Goal: Information Seeking & Learning: Learn about a topic

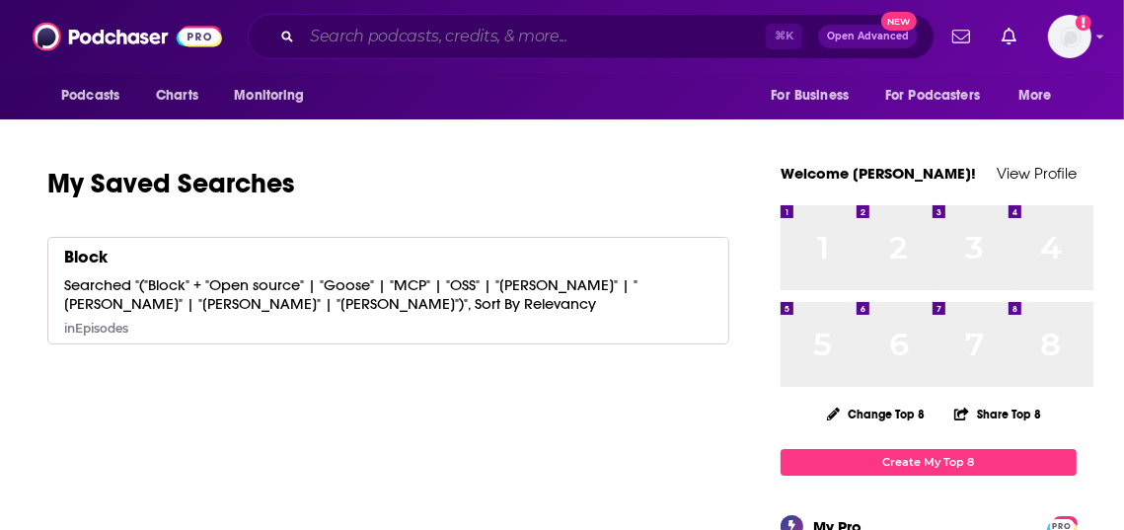
click at [541, 45] on input "Search podcasts, credits, & more..." at bounding box center [534, 37] width 464 height 32
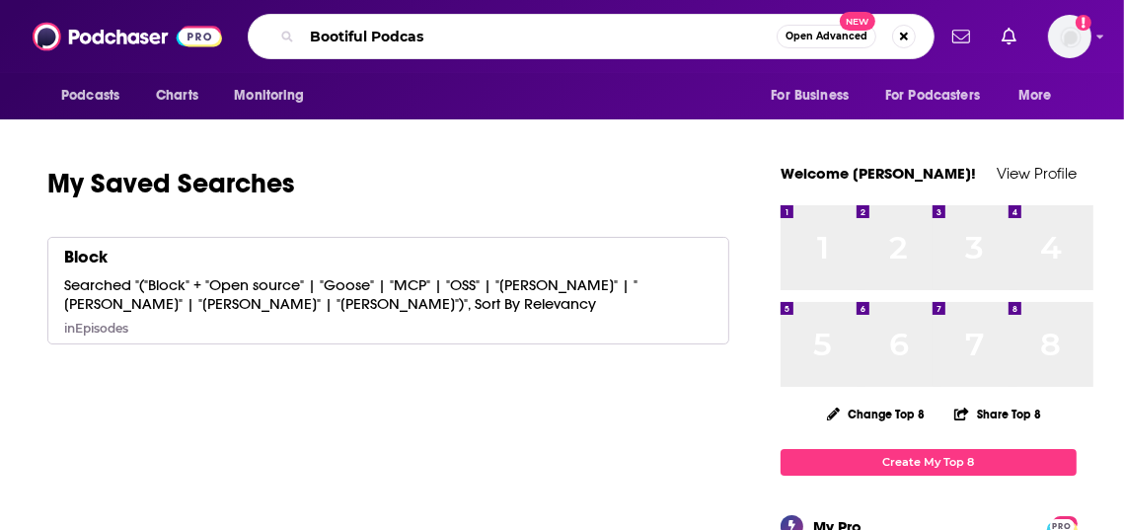
type input "Bootiful Podcast"
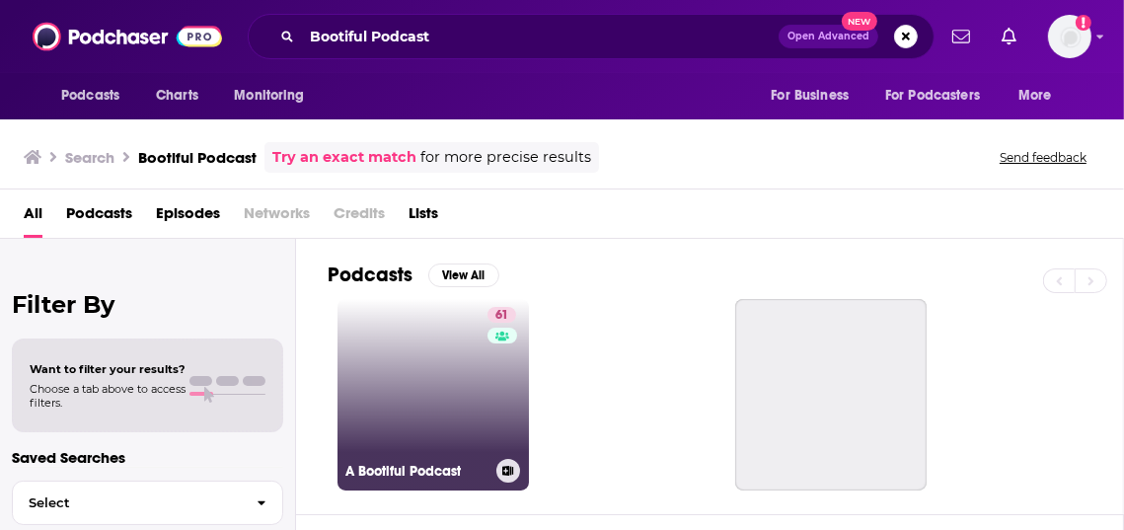
click at [472, 423] on link "61 A Bootiful Podcast" at bounding box center [433, 394] width 191 height 191
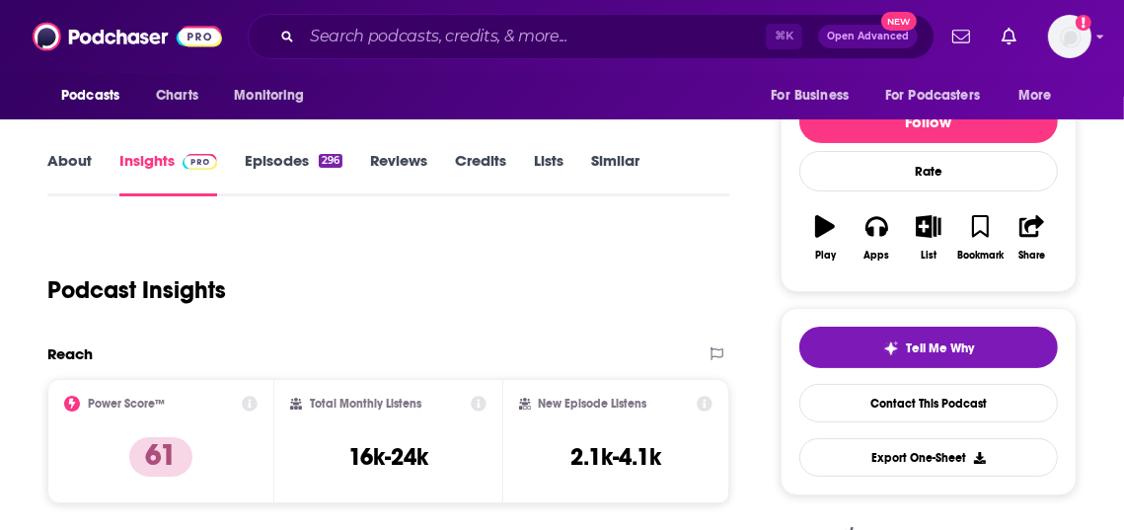
scroll to position [228, 0]
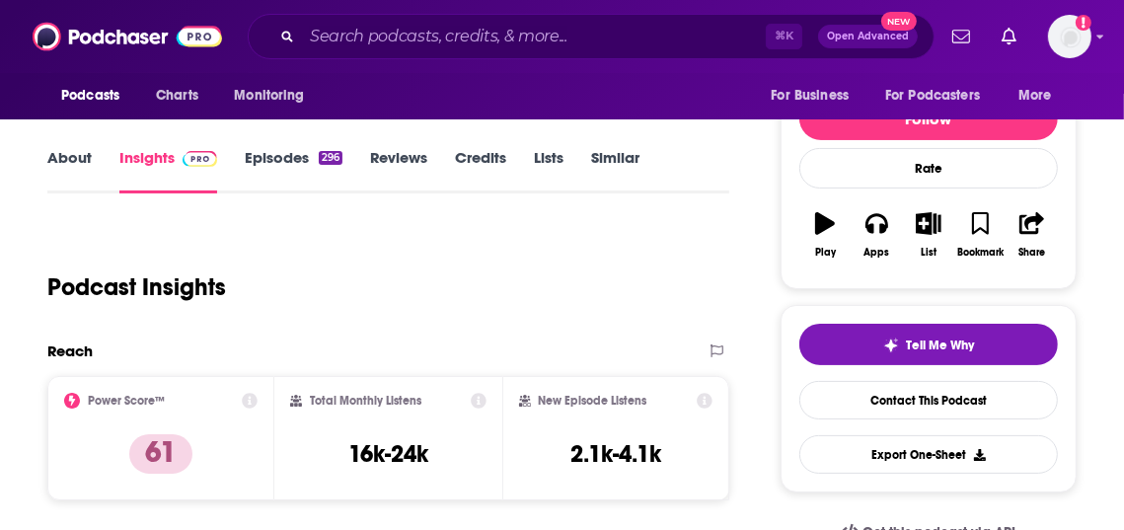
click at [324, 193] on link "Episodes 296" at bounding box center [294, 170] width 98 height 45
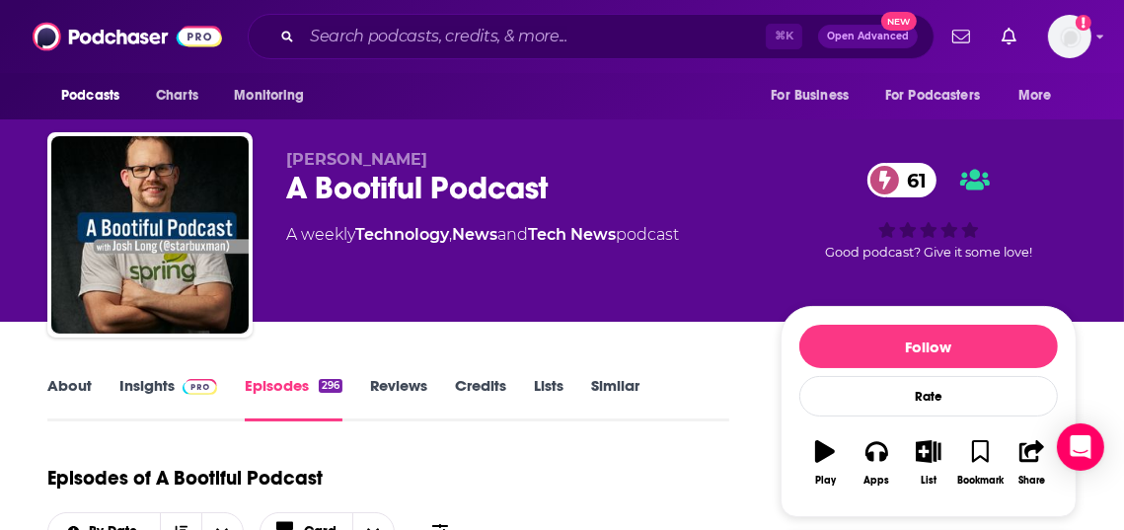
click at [217, 395] on img at bounding box center [200, 387] width 35 height 16
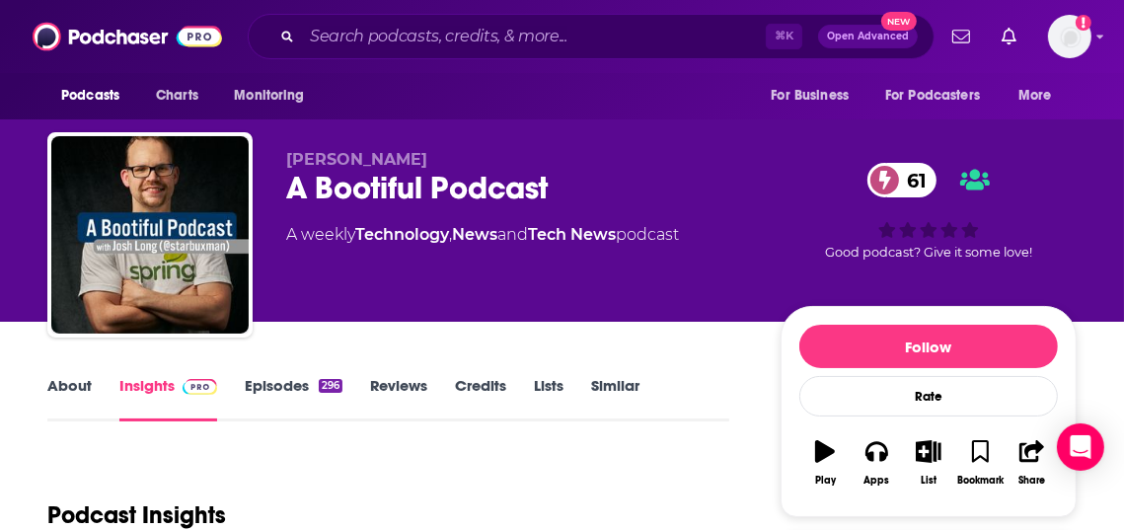
click at [342, 421] on link "Episodes 296" at bounding box center [294, 398] width 98 height 45
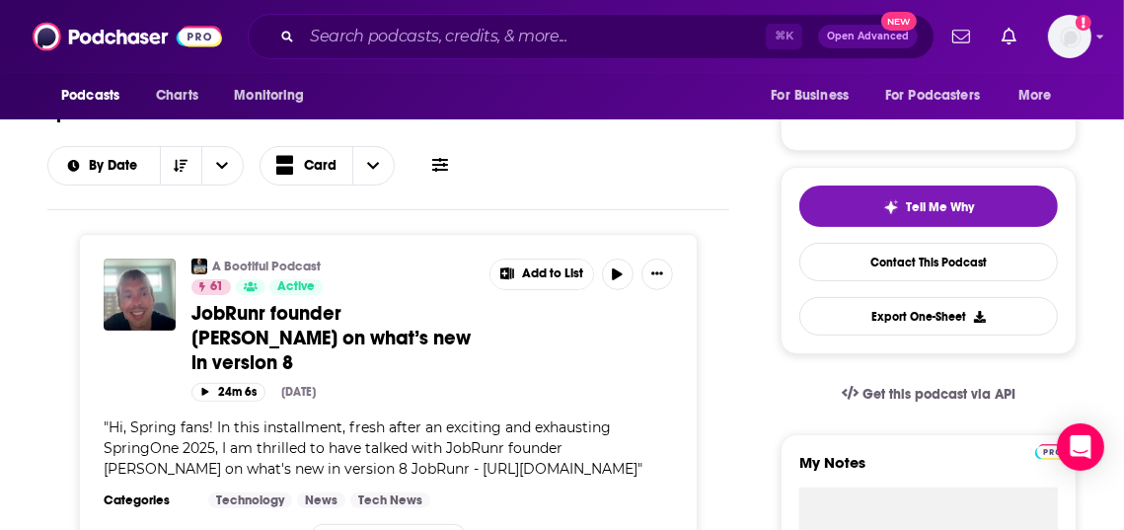
scroll to position [433, 0]
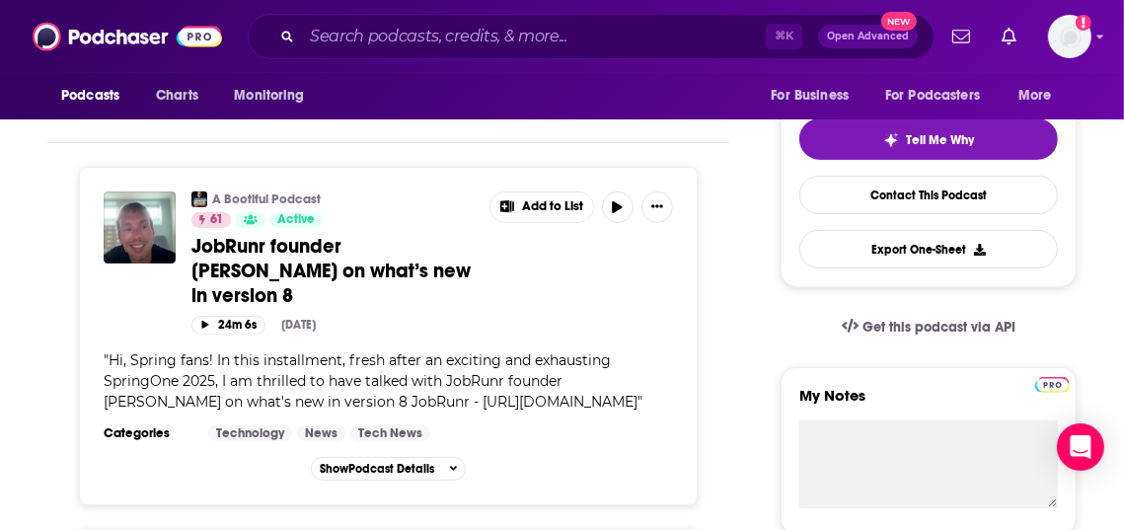
click at [448, 105] on icon at bounding box center [440, 98] width 16 height 14
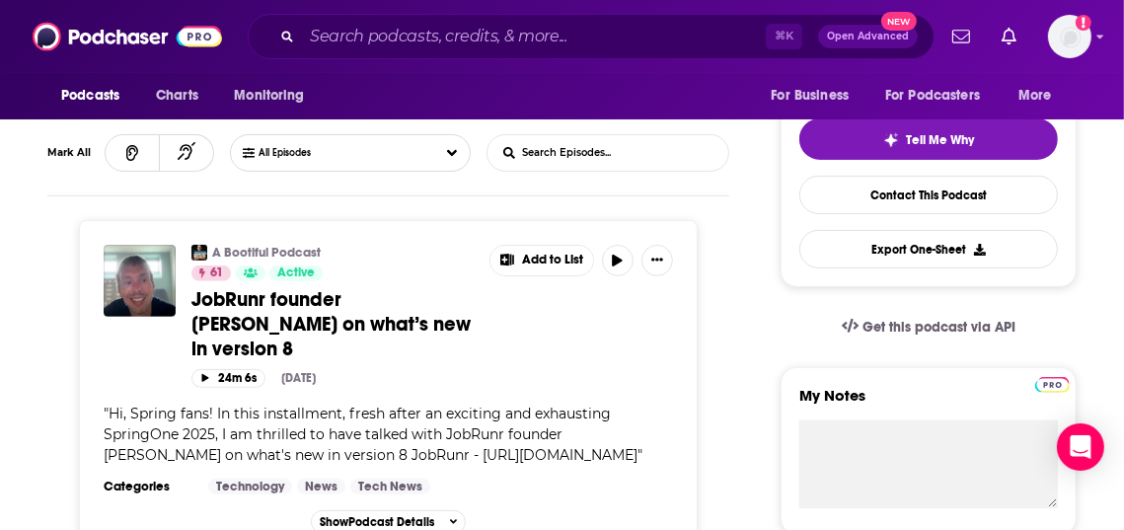
click at [581, 171] on input "List Search Input" at bounding box center [591, 153] width 206 height 36
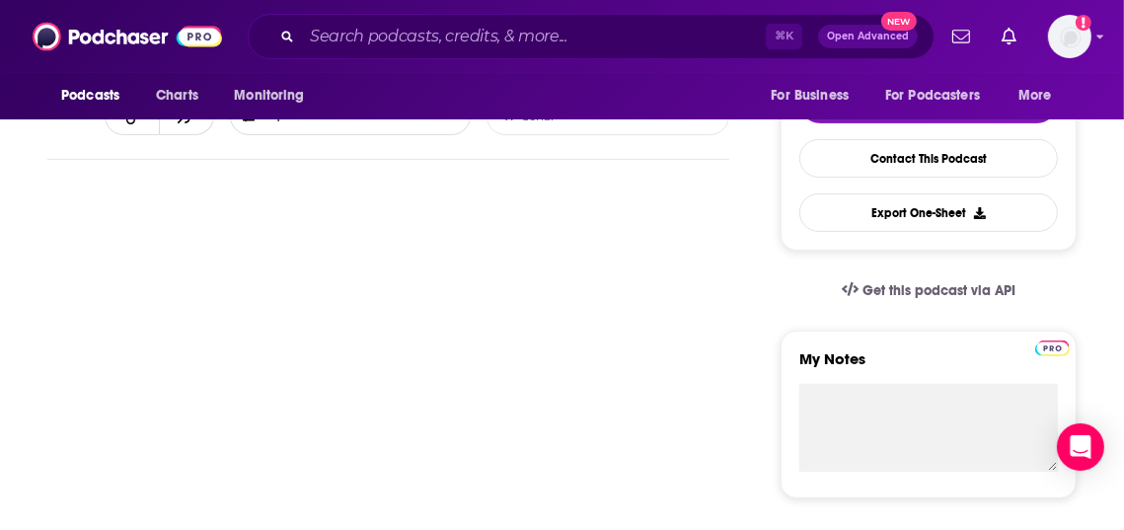
type input "Sonar"
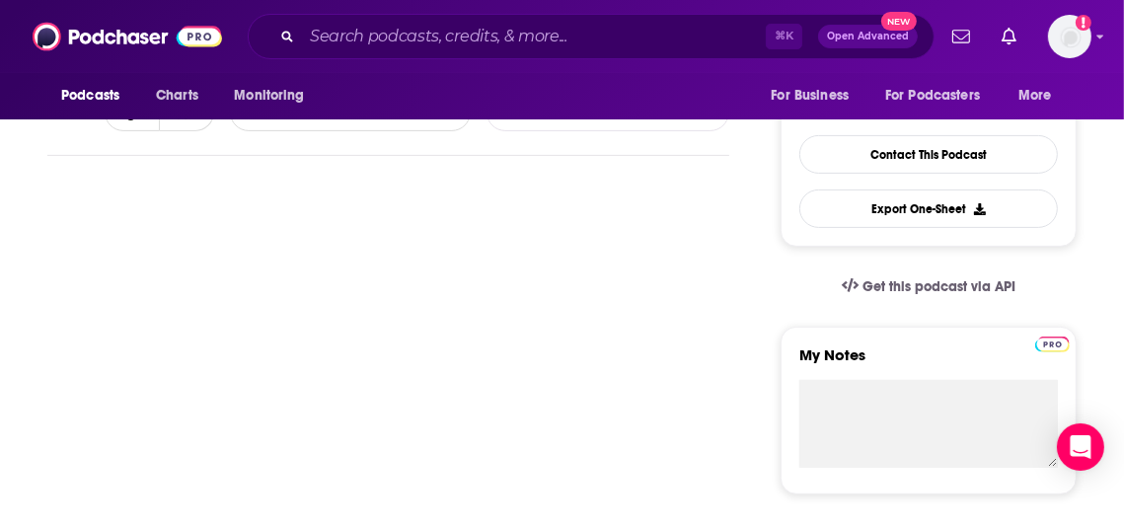
scroll to position [483, 0]
